Goal: Task Accomplishment & Management: Manage account settings

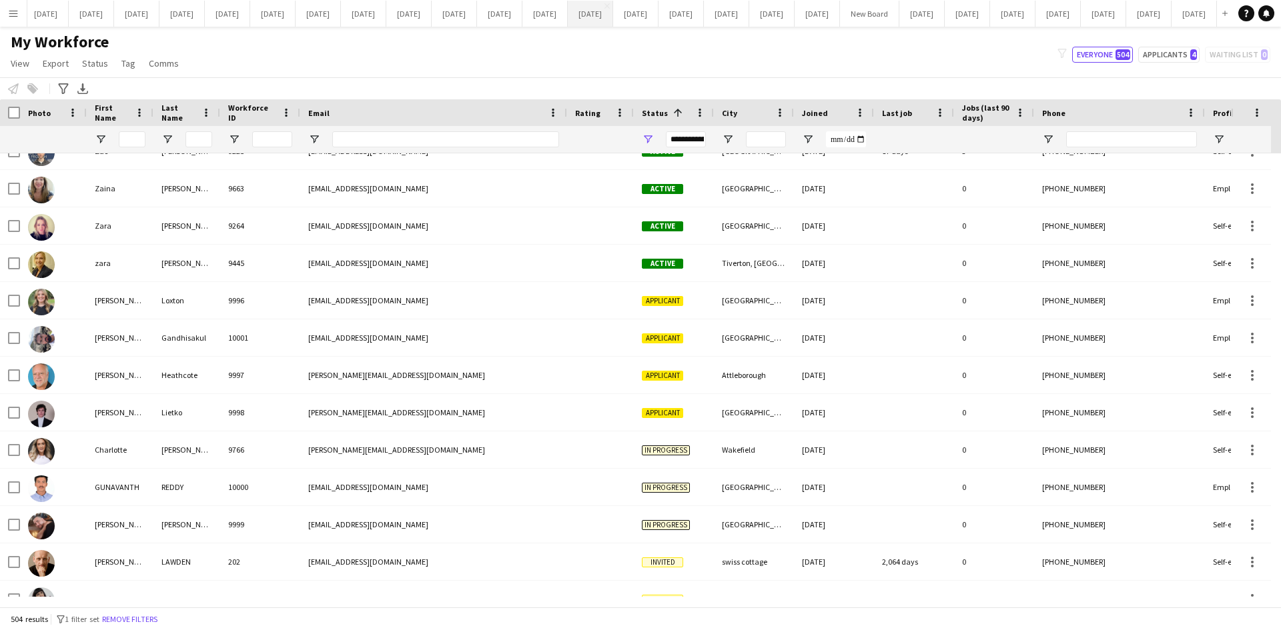
scroll to position [18247, 0]
click at [1035, 15] on button "[DATE] Close" at bounding box center [1057, 14] width 45 height 26
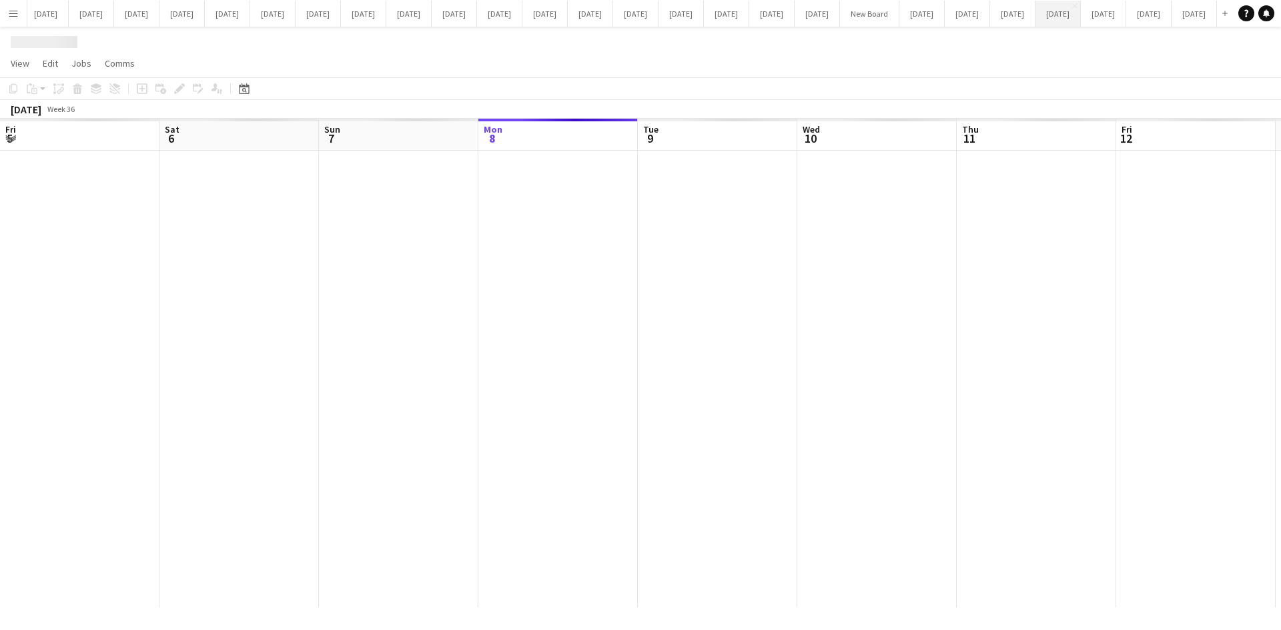
scroll to position [0, 319]
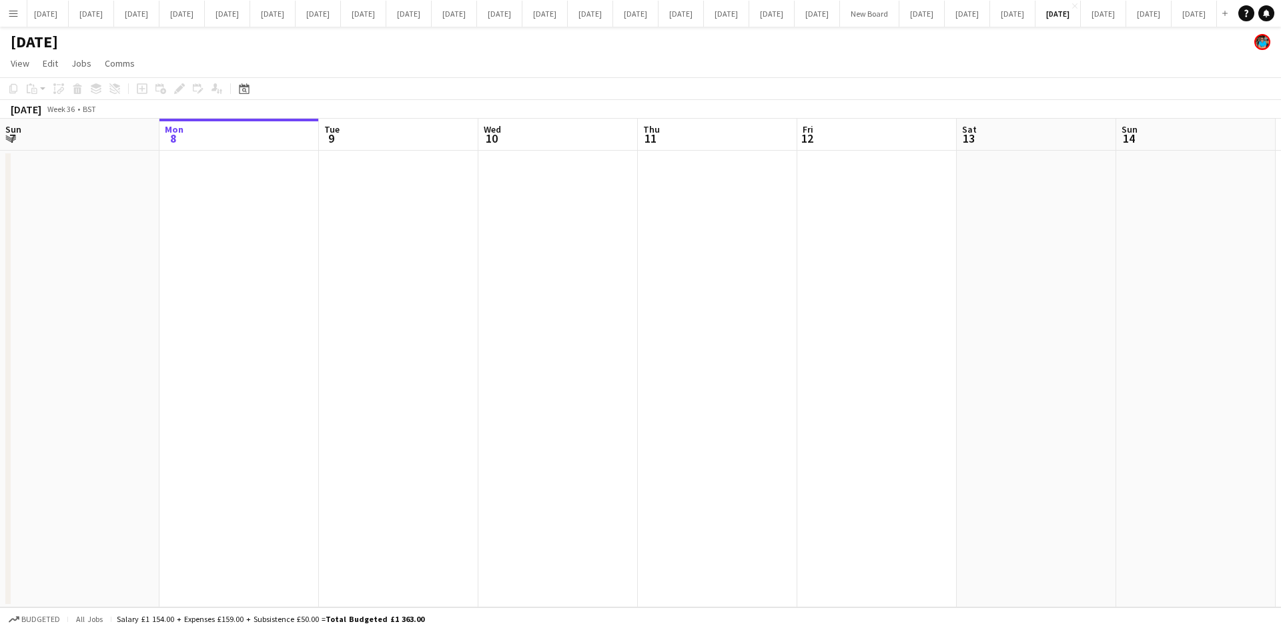
click at [385, 322] on app-date-cell at bounding box center [398, 379] width 159 height 457
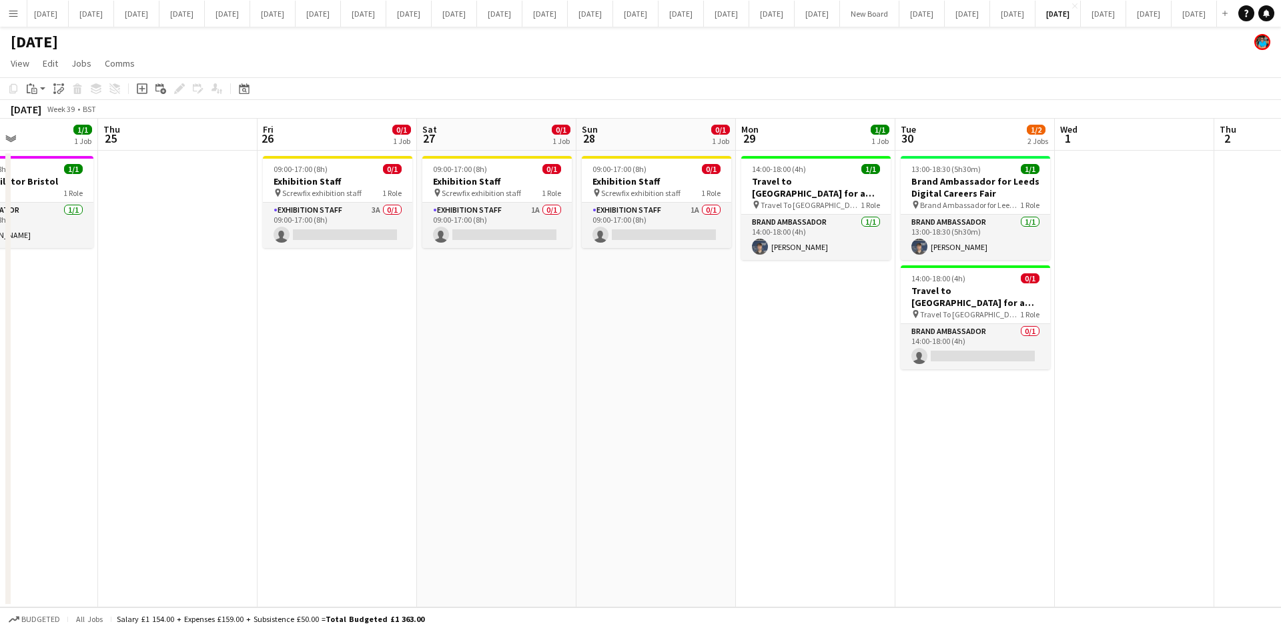
scroll to position [0, 383]
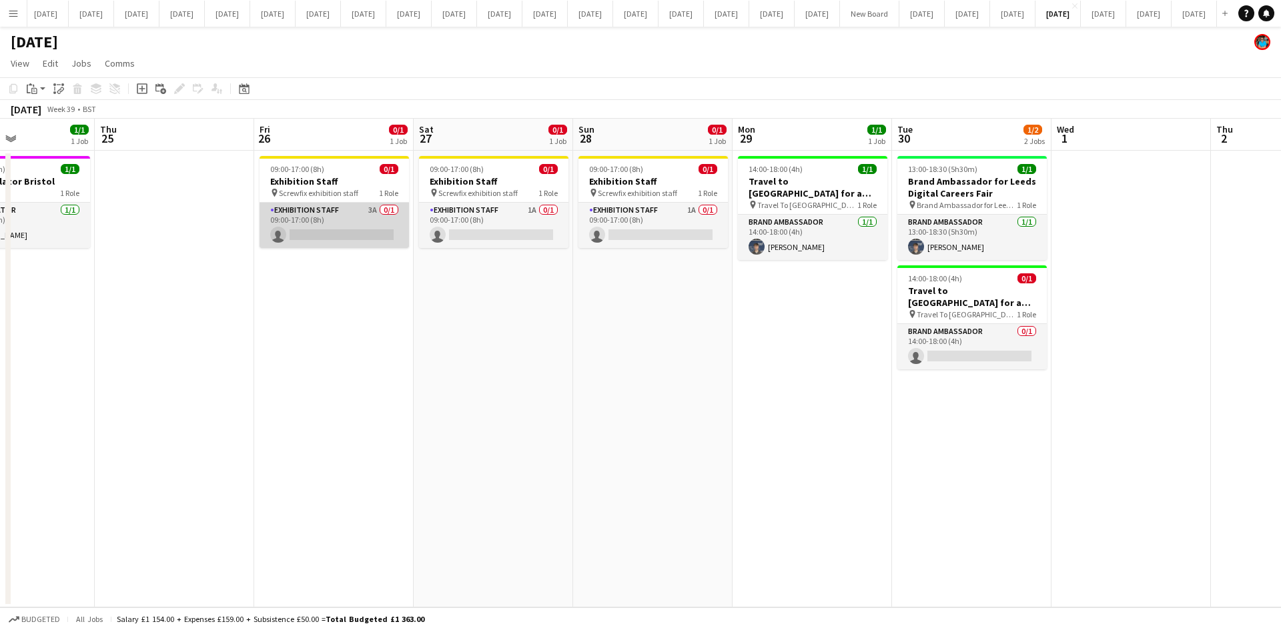
click at [376, 222] on app-card-role "Exhibition Staff 3A 0/1 09:00-17:00 (8h) single-neutral-actions" at bounding box center [333, 225] width 149 height 45
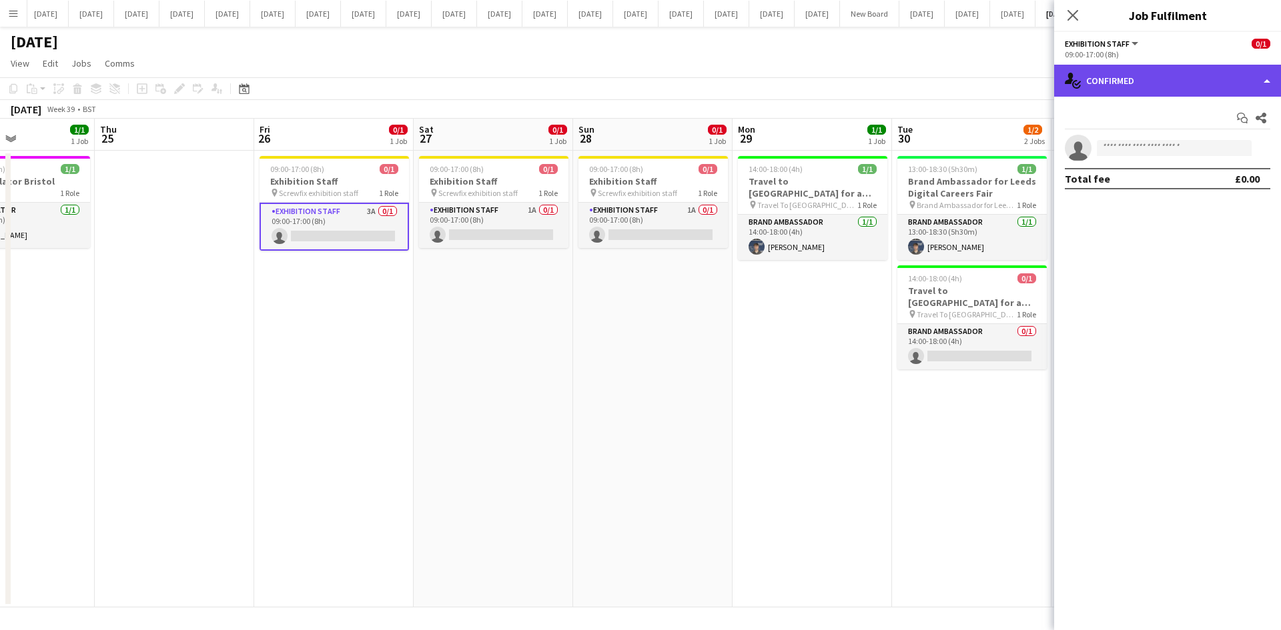
click at [1265, 85] on div "single-neutral-actions-check-2 Confirmed" at bounding box center [1167, 81] width 227 height 32
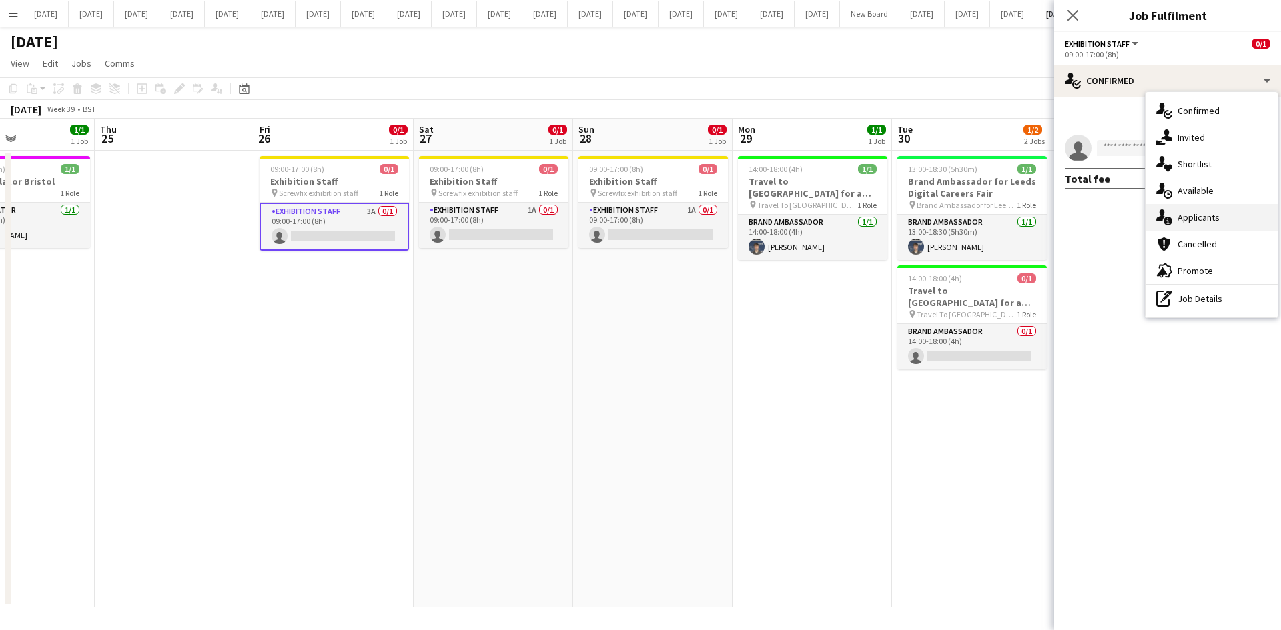
click at [1204, 219] on span "Applicants" at bounding box center [1198, 217] width 42 height 12
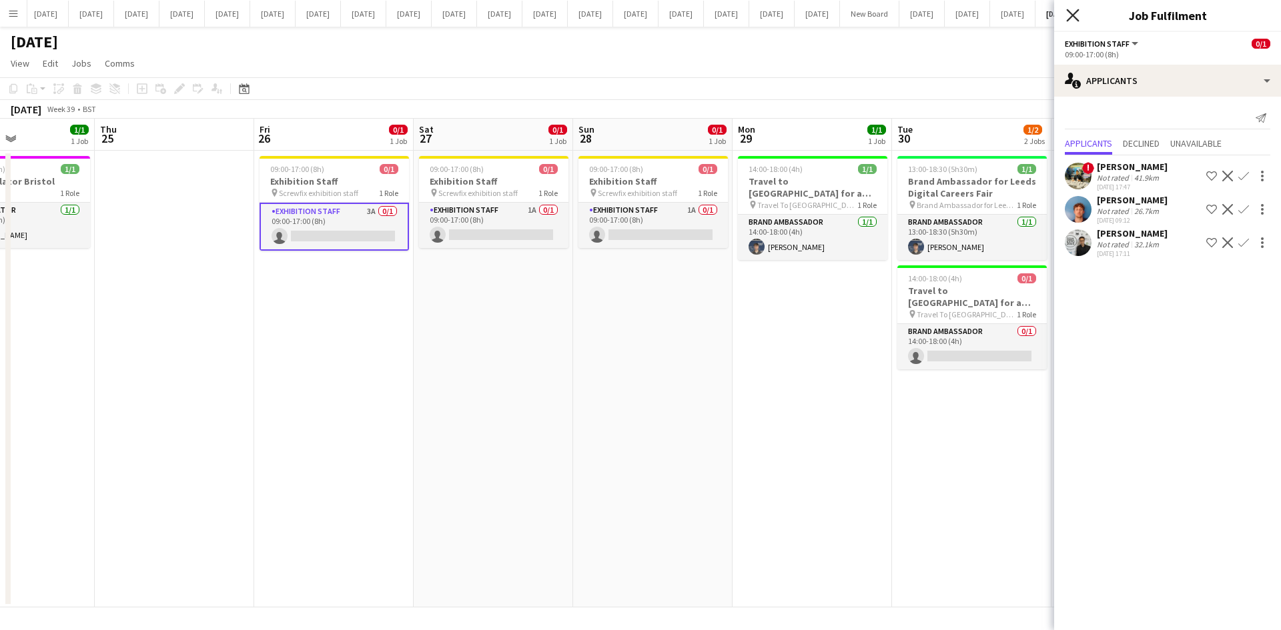
click at [1068, 16] on icon "Close pop-in" at bounding box center [1072, 15] width 13 height 13
